Goal: Task Accomplishment & Management: Use online tool/utility

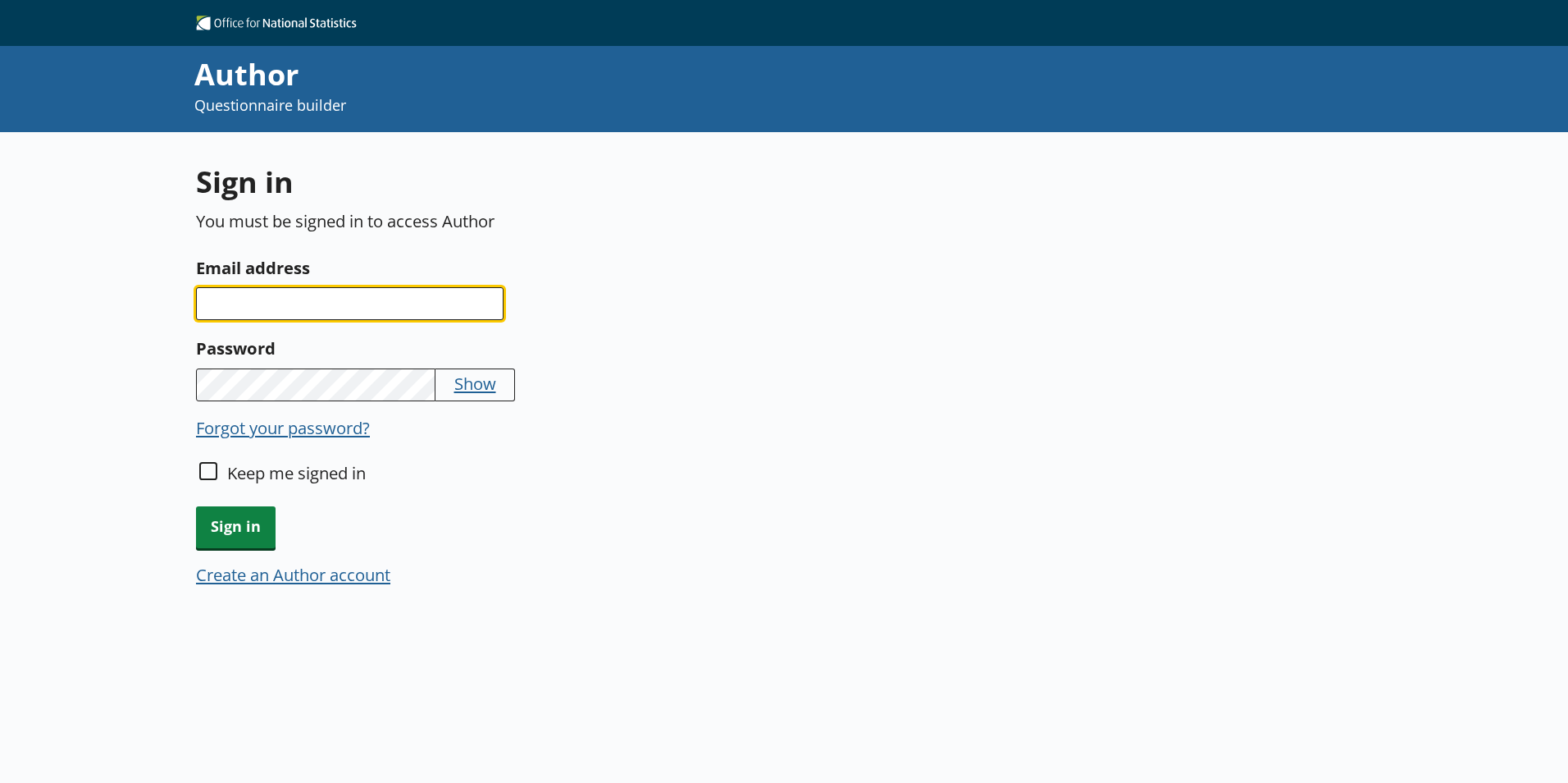
click at [373, 300] on input "Email address" at bounding box center [349, 303] width 308 height 32
drag, startPoint x: 377, startPoint y: 311, endPoint x: 52, endPoint y: 311, distance: 325.0
click at [52, 311] on div "Sign in You must be signed in to access Author Email address [EMAIL_ADDRESS][DO…" at bounding box center [784, 523] width 1568 height 783
type input "[EMAIL_ADDRESS][DOMAIN_NAME]"
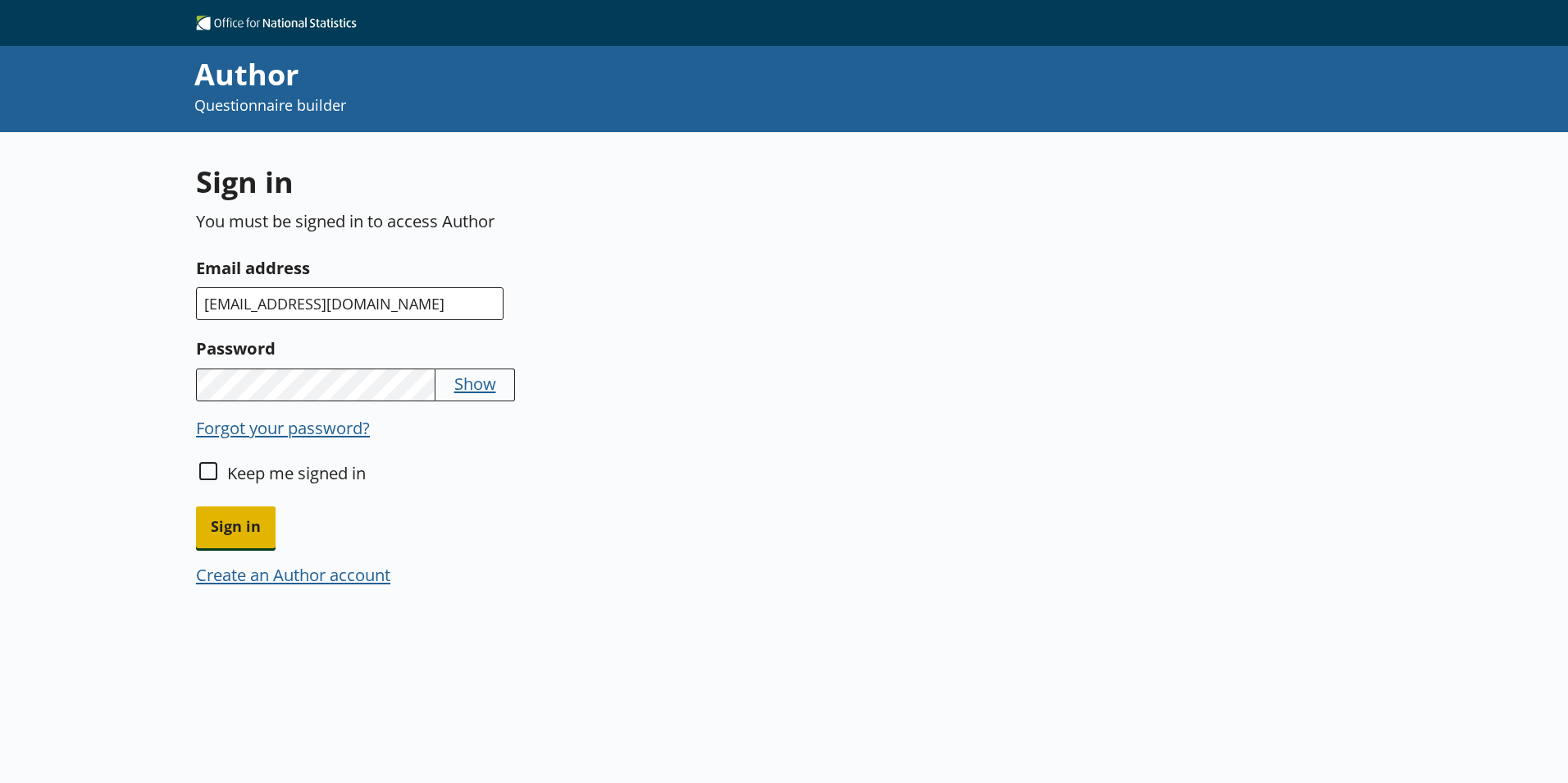
click at [264, 514] on span "Sign in" at bounding box center [235, 527] width 80 height 42
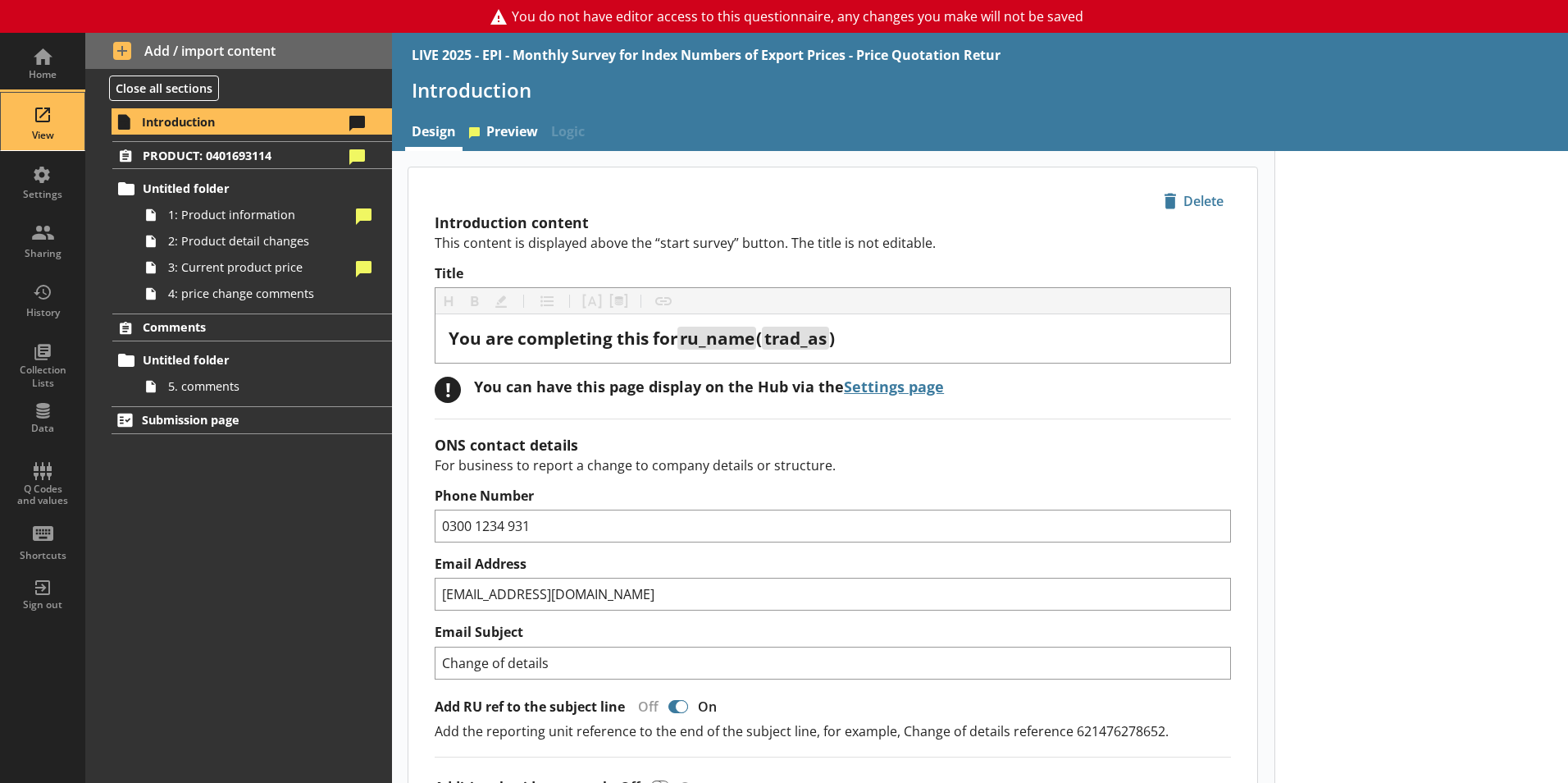
click at [42, 135] on div "View" at bounding box center [42, 135] width 57 height 13
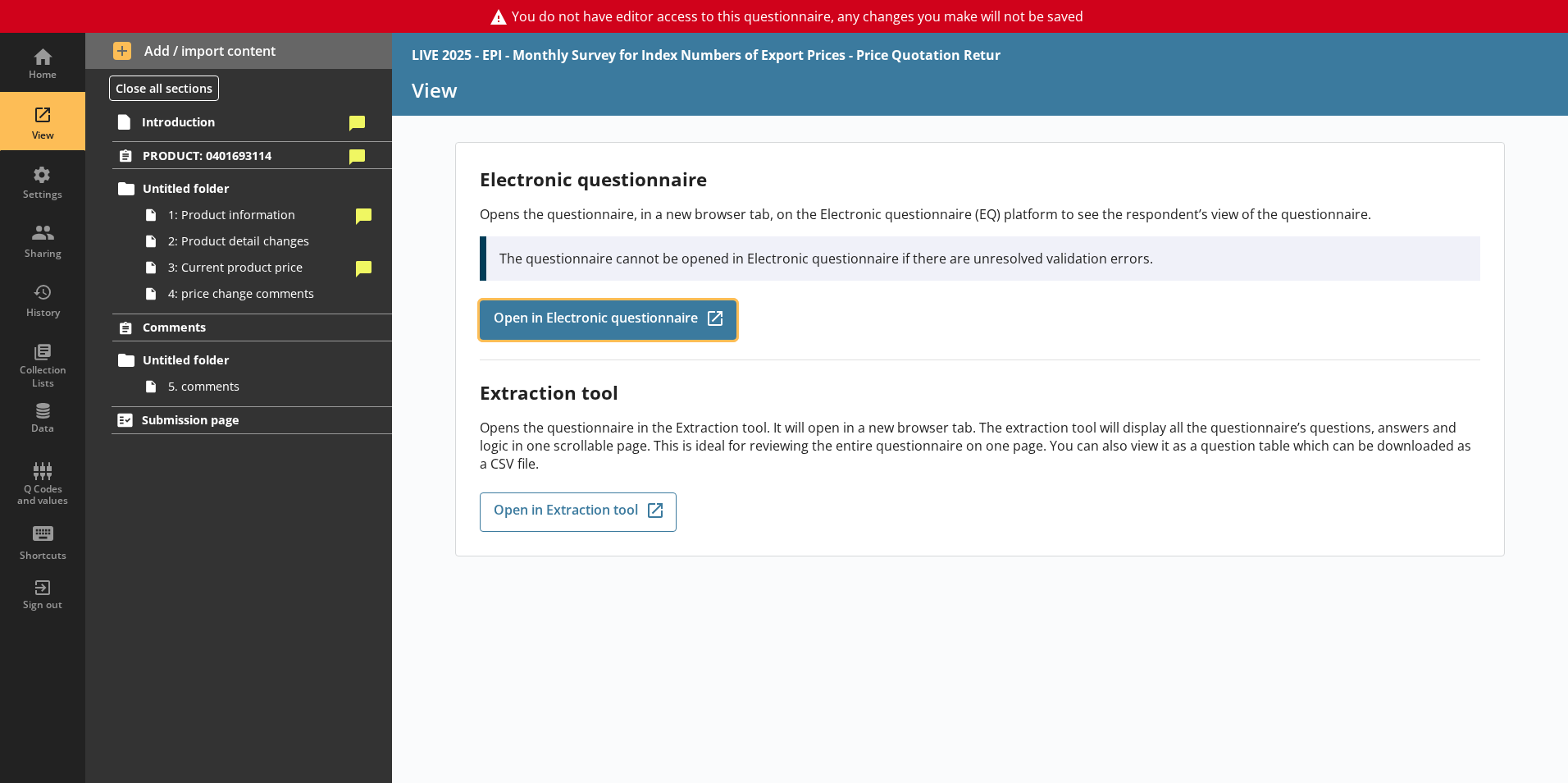
click at [662, 330] on link "Open in Electronic questionnaire Q-Codes_Icon Created with Sketch." at bounding box center [608, 320] width 257 height 39
